Goal: Find specific page/section: Find specific page/section

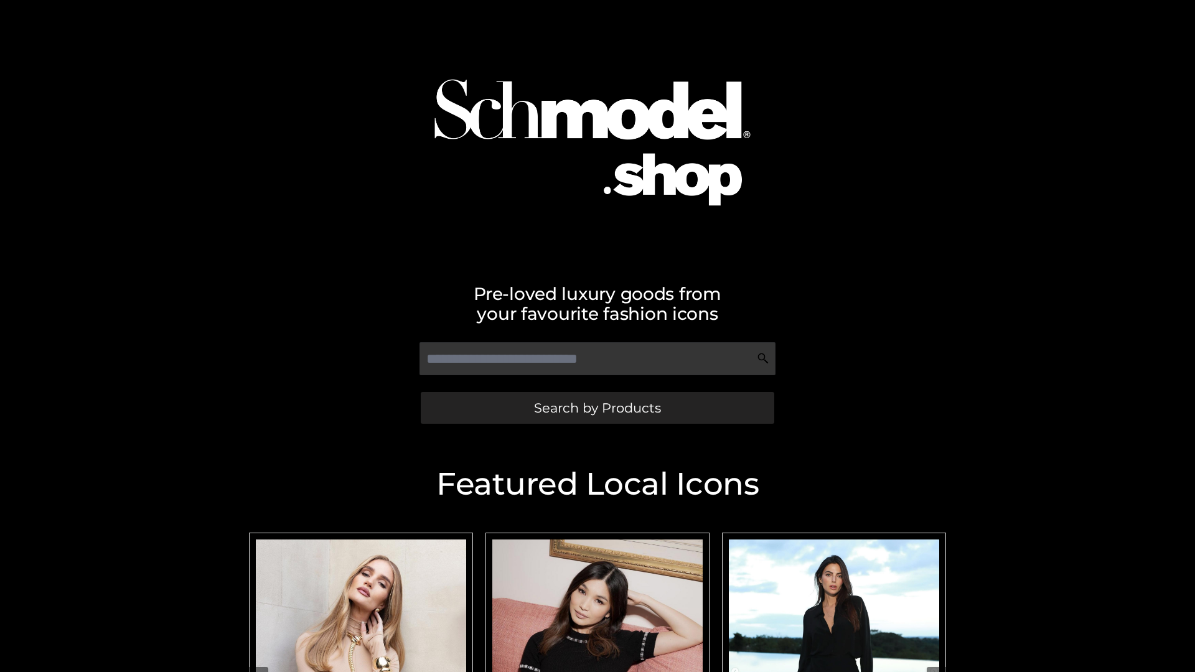
click at [597, 408] on span "Search by Products" at bounding box center [597, 407] width 127 height 13
